Goal: Information Seeking & Learning: Learn about a topic

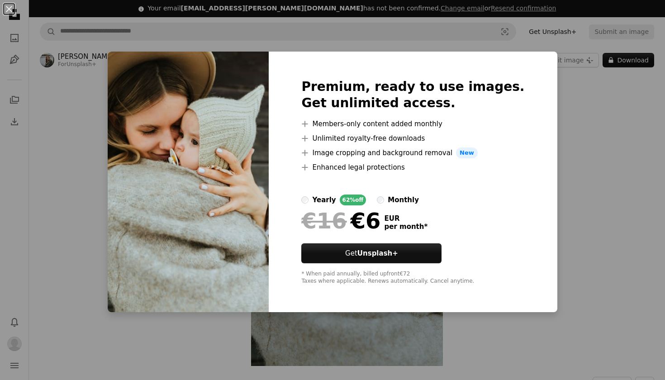
click at [621, 138] on div "An X shape Premium, ready to use images. Get unlimited access. A plus sign Memb…" at bounding box center [332, 190] width 665 height 380
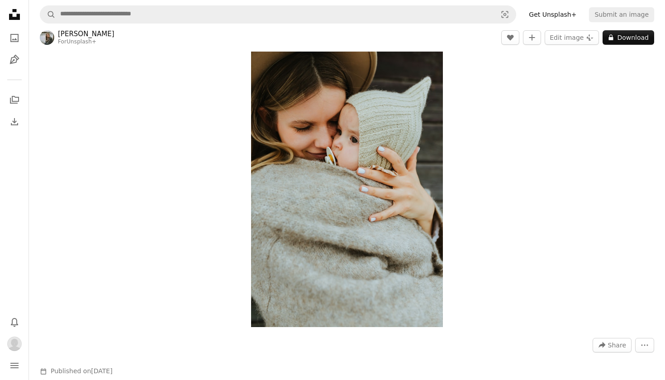
scroll to position [41, 0]
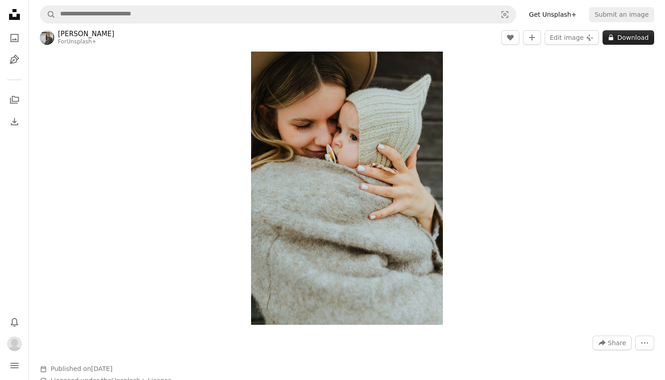
click at [640, 41] on button "A lock Download" at bounding box center [628, 37] width 52 height 14
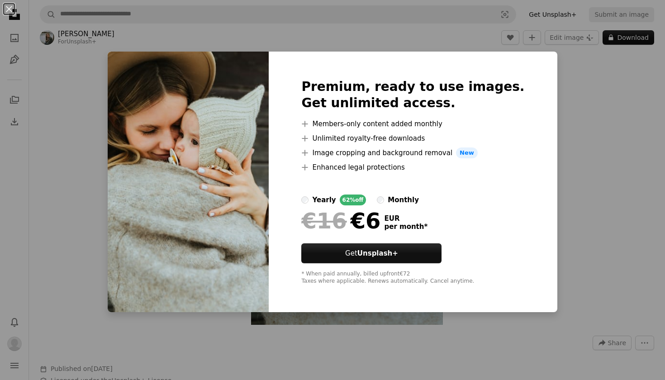
click at [638, 111] on div "An X shape Premium, ready to use images. Get unlimited access. A plus sign Memb…" at bounding box center [332, 190] width 665 height 380
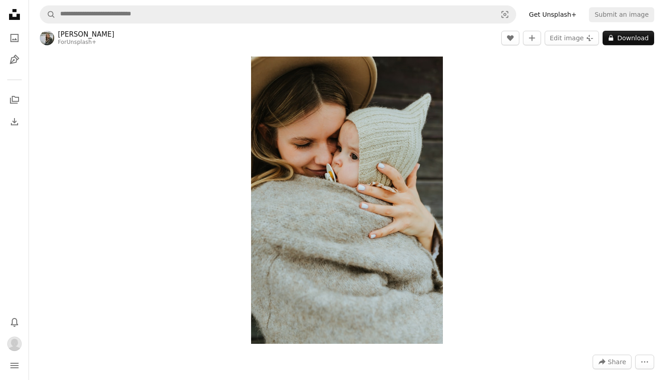
scroll to position [23, 0]
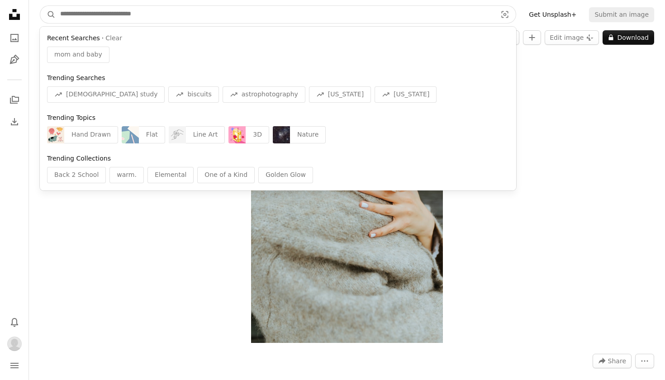
click at [176, 18] on input "Find visuals sitewide" at bounding box center [275, 14] width 438 height 17
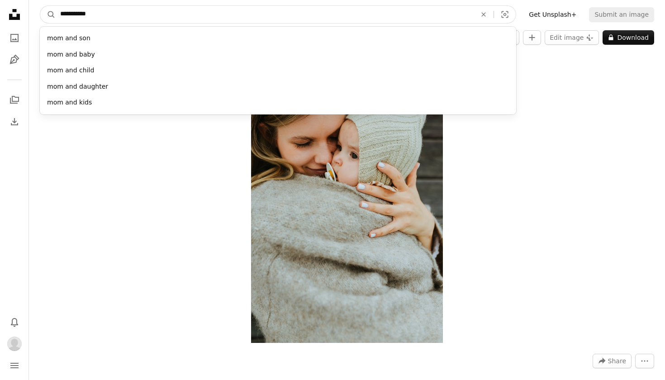
type input "**********"
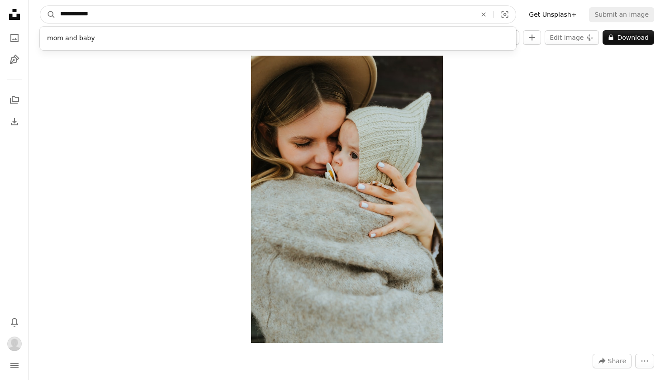
click at [48, 14] on button "A magnifying glass" at bounding box center [47, 14] width 15 height 17
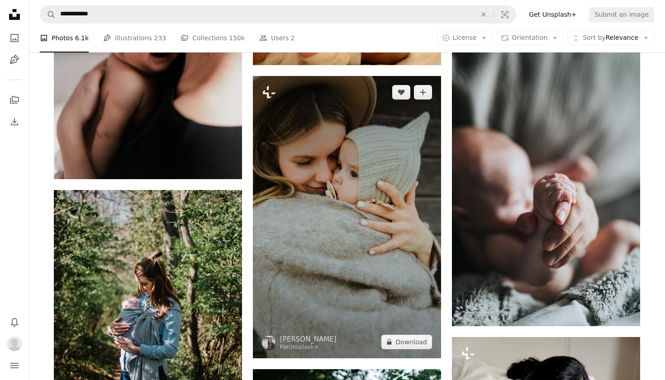
scroll to position [780, 0]
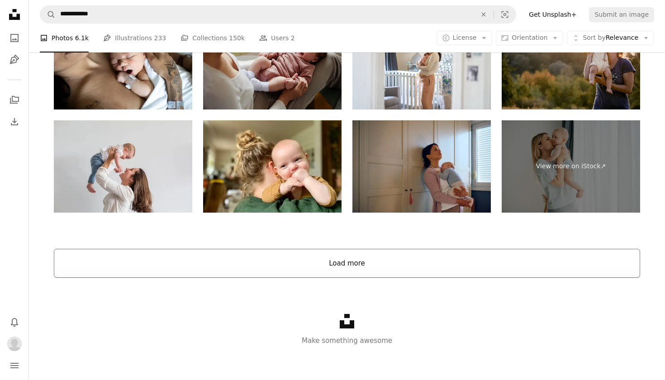
click at [317, 263] on button "Load more" at bounding box center [347, 263] width 586 height 29
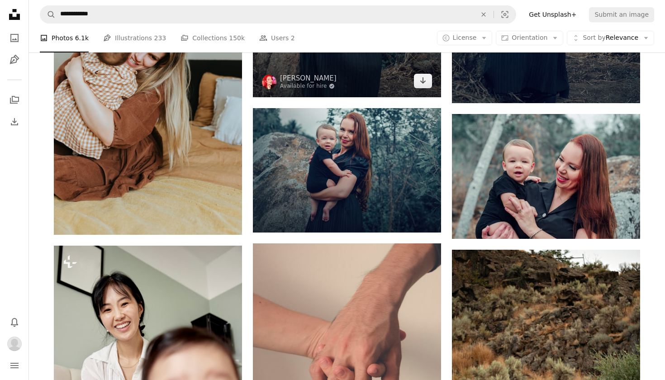
scroll to position [19240, 0]
